Goal: Task Accomplishment & Management: Use online tool/utility

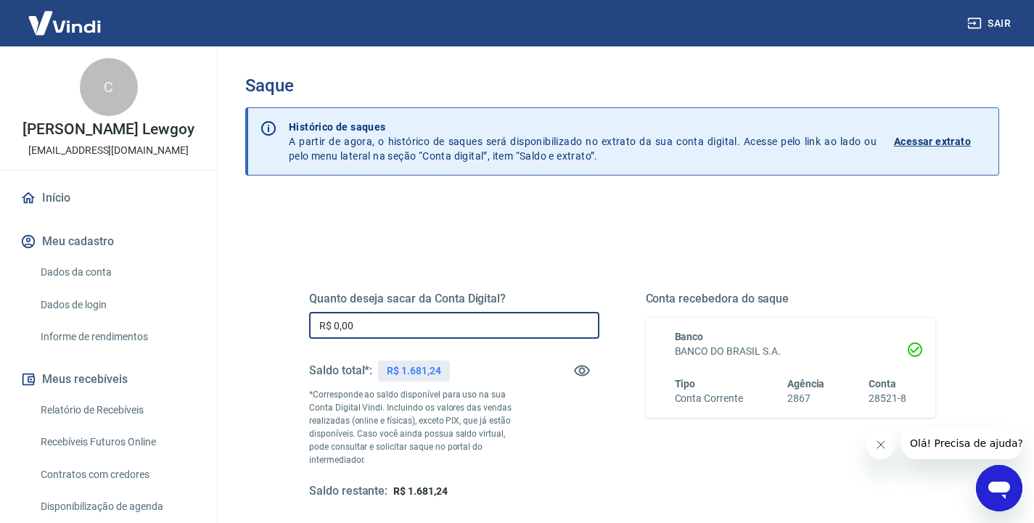
drag, startPoint x: 364, startPoint y: 329, endPoint x: 301, endPoint y: 324, distance: 63.4
click at [301, 324] on div "Quanto deseja sacar da Conta Digital? R$ 0,00 ​ Saldo total*: R$ 1.681,24 *Corr…" at bounding box center [622, 403] width 661 height 351
type input "R$ 1.681,24"
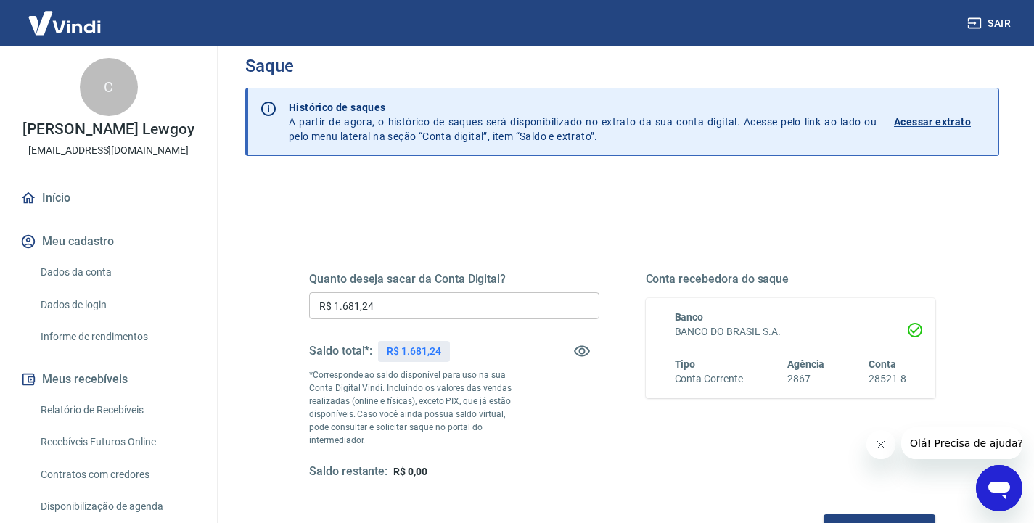
scroll to position [33, 0]
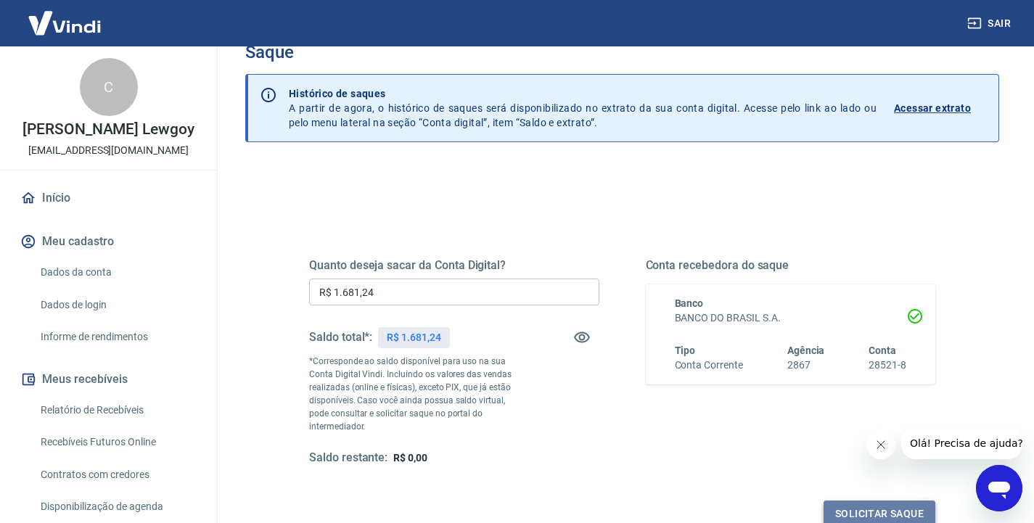
click at [871, 501] on button "Solicitar saque" at bounding box center [880, 514] width 112 height 27
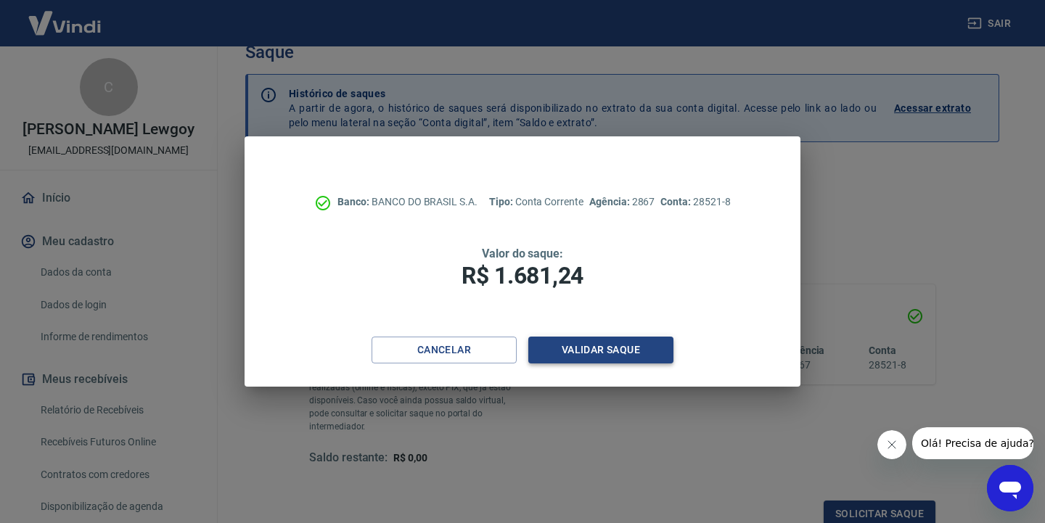
click at [589, 353] on button "Validar saque" at bounding box center [600, 350] width 145 height 27
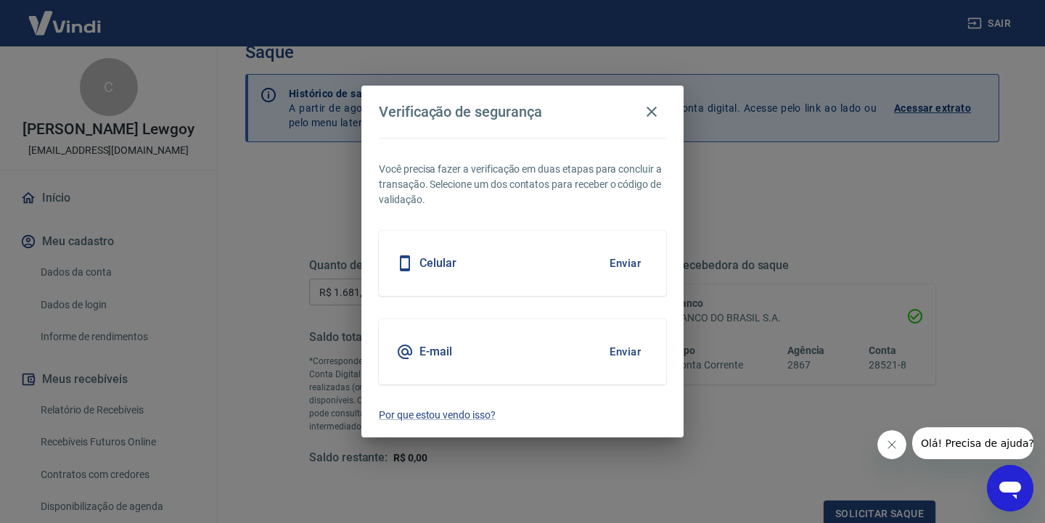
click at [507, 351] on div "E-mail Enviar" at bounding box center [522, 351] width 287 height 65
click at [627, 351] on button "Enviar" at bounding box center [625, 352] width 47 height 30
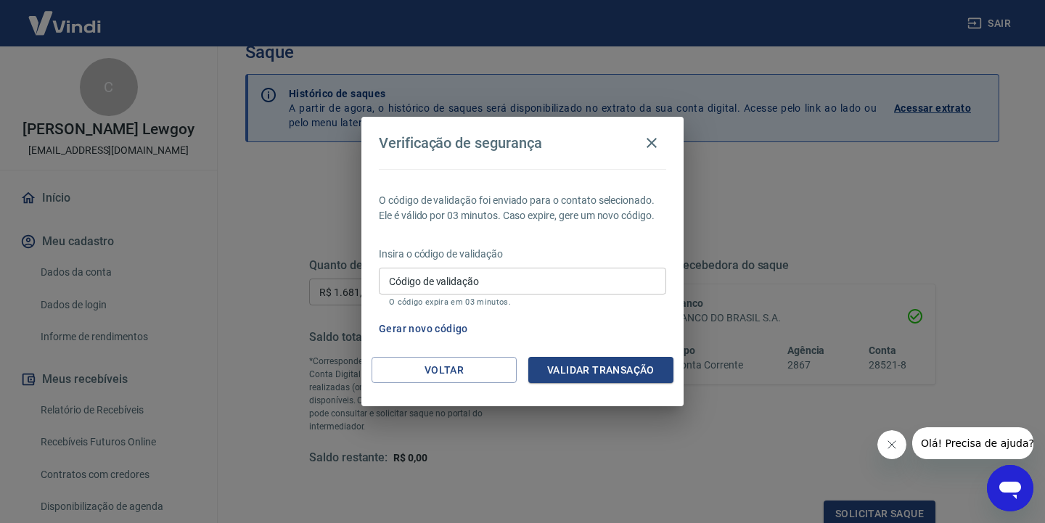
click at [597, 281] on input "Código de validação" at bounding box center [522, 281] width 287 height 27
type input "502310"
click at [618, 376] on button "Validar transação" at bounding box center [600, 370] width 145 height 27
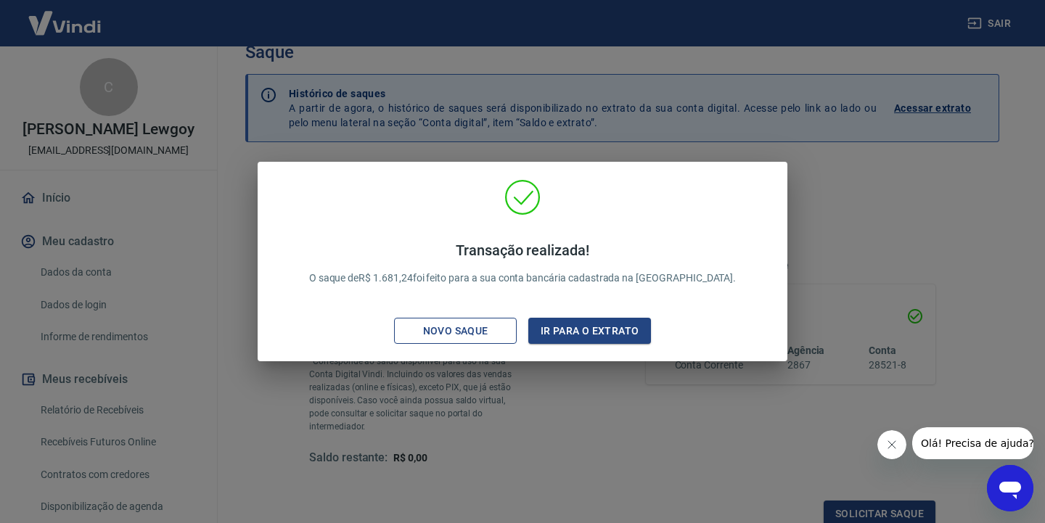
click at [473, 325] on div "Novo saque" at bounding box center [456, 331] width 100 height 18
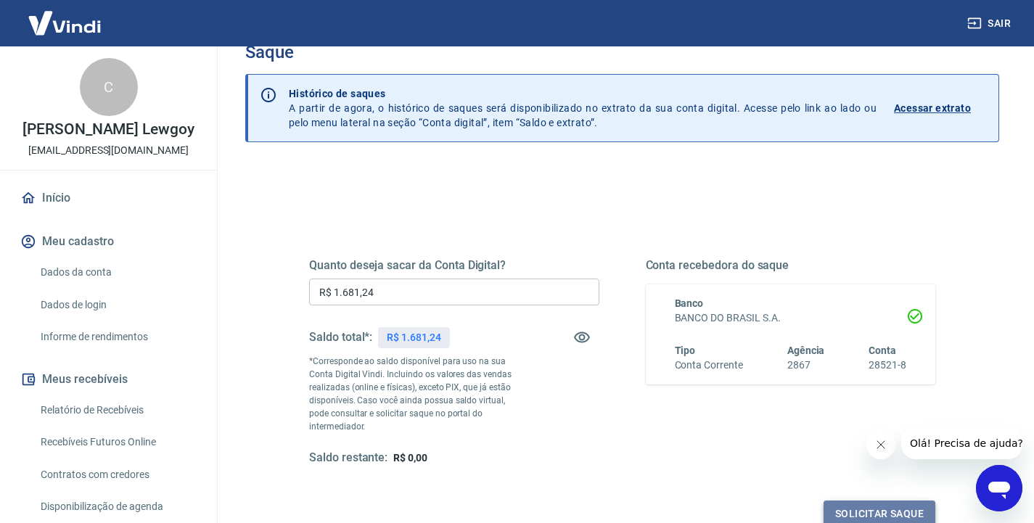
click at [878, 505] on button "Solicitar saque" at bounding box center [880, 514] width 112 height 27
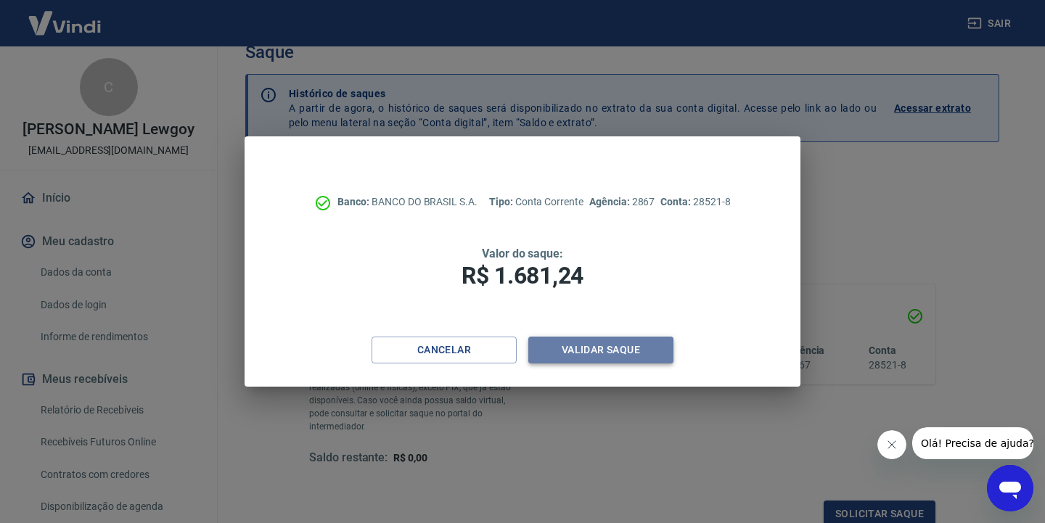
click at [616, 348] on button "Validar saque" at bounding box center [600, 350] width 145 height 27
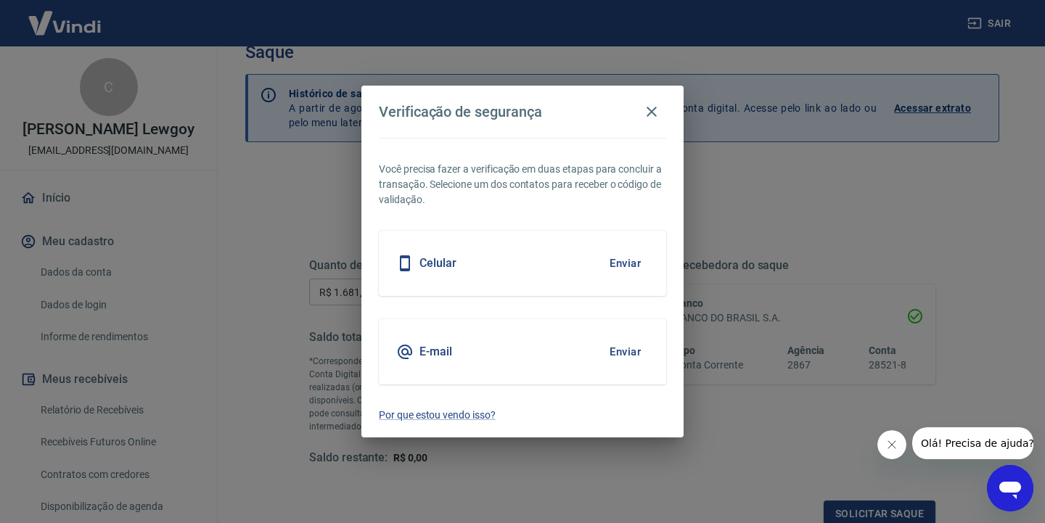
click at [624, 356] on button "Enviar" at bounding box center [625, 352] width 47 height 30
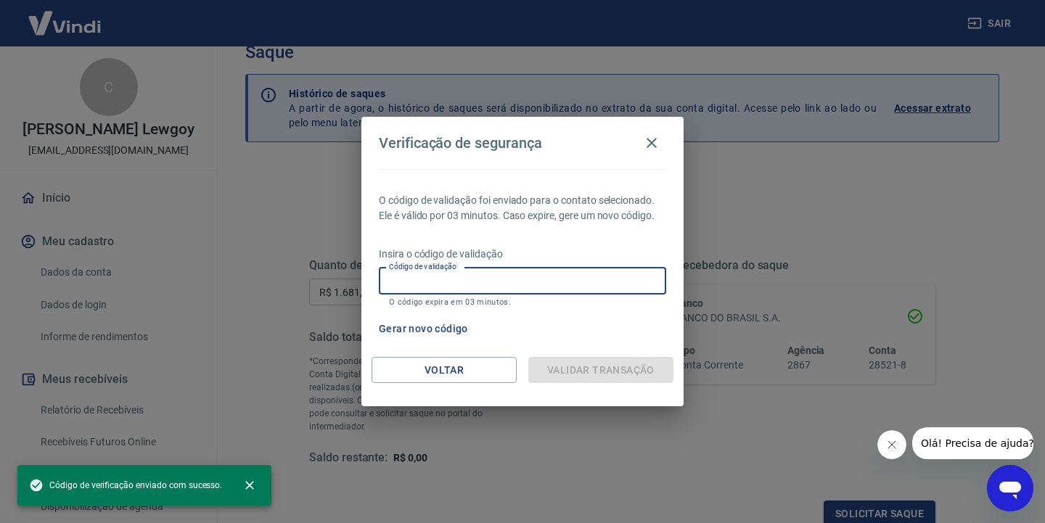
click at [499, 278] on input "Código de validação" at bounding box center [522, 281] width 287 height 27
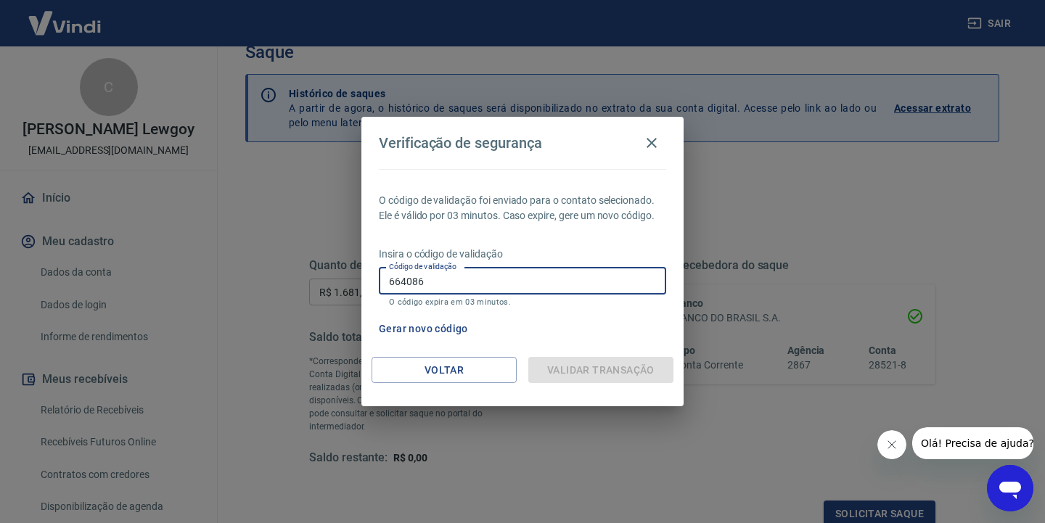
type input "664086"
click at [573, 373] on div "Validar transação" at bounding box center [600, 370] width 145 height 27
click at [650, 146] on icon "button" at bounding box center [651, 142] width 17 height 17
